Goal: Task Accomplishment & Management: Manage account settings

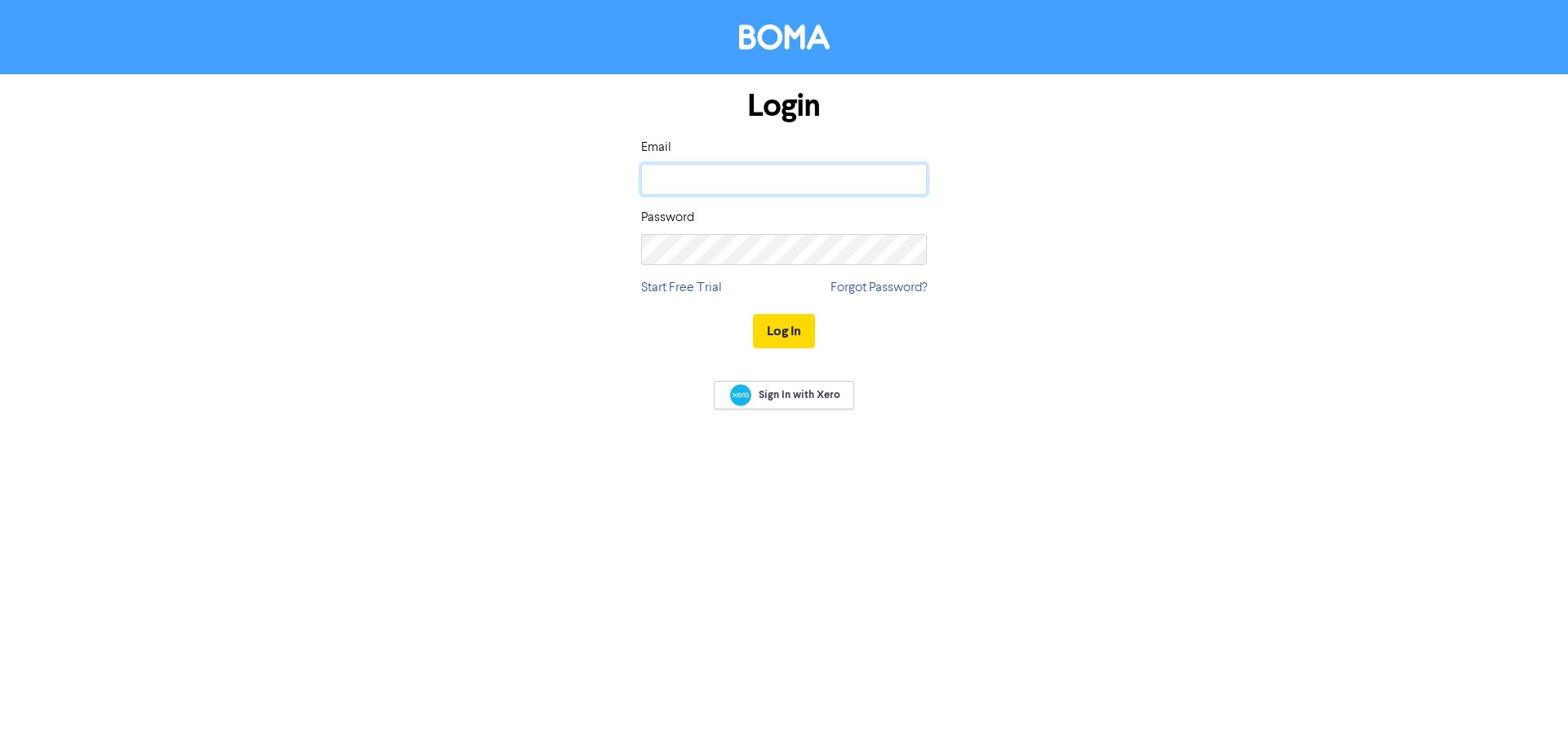
type input "[EMAIL_ADDRESS][DOMAIN_NAME]"
click at [911, 178] on keeper-lock "Open Keeper Popup" at bounding box center [907, 179] width 19 height 19
click at [775, 328] on button "Log In" at bounding box center [784, 331] width 62 height 34
type input "[EMAIL_ADDRESS][DOMAIN_NAME]"
click at [804, 325] on button "Log In" at bounding box center [784, 331] width 62 height 34
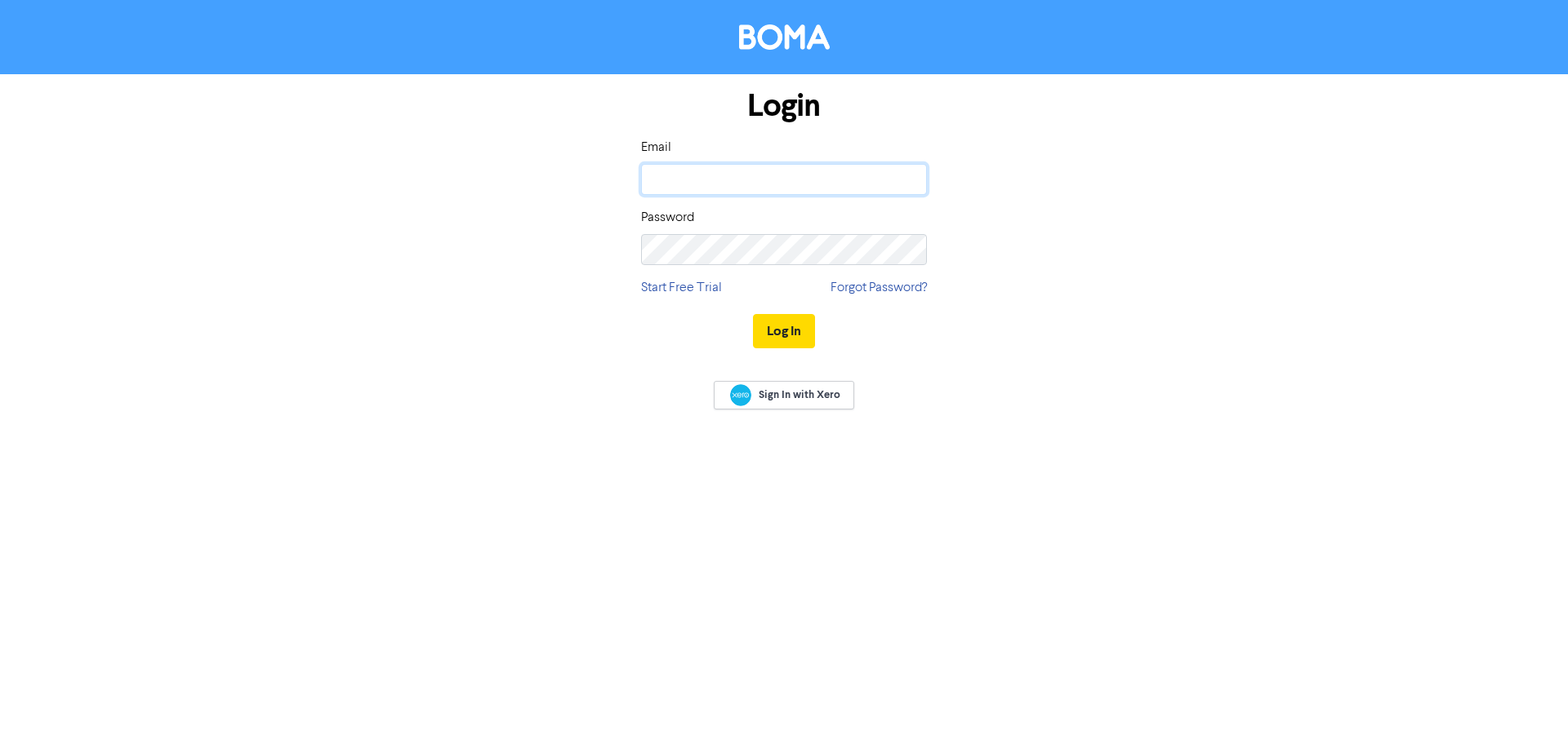
type input "[EMAIL_ADDRESS][DOMAIN_NAME]"
click at [780, 328] on button "Log In" at bounding box center [784, 331] width 62 height 34
type input "[EMAIL_ADDRESS][DOMAIN_NAME]"
click at [791, 333] on button "Log In" at bounding box center [784, 331] width 62 height 34
